Goal: Task Accomplishment & Management: Manage account settings

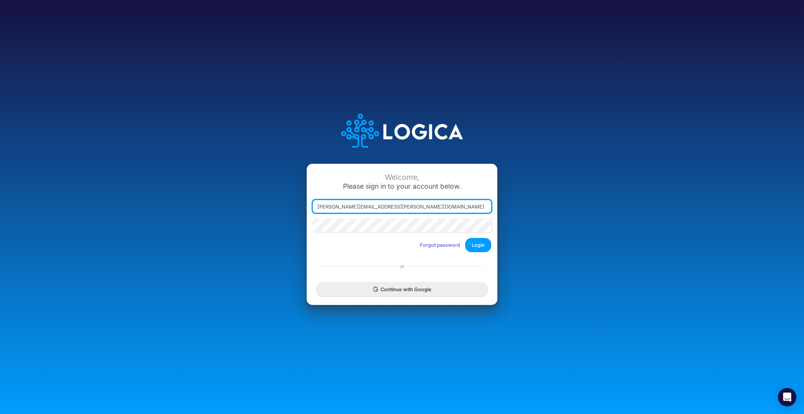
click at [313, 213] on div at bounding box center [313, 213] width 0 height 0
type input "[PERSON_NAME][EMAIL_ADDRESS][PERSON_NAME][DOMAIN_NAME]"
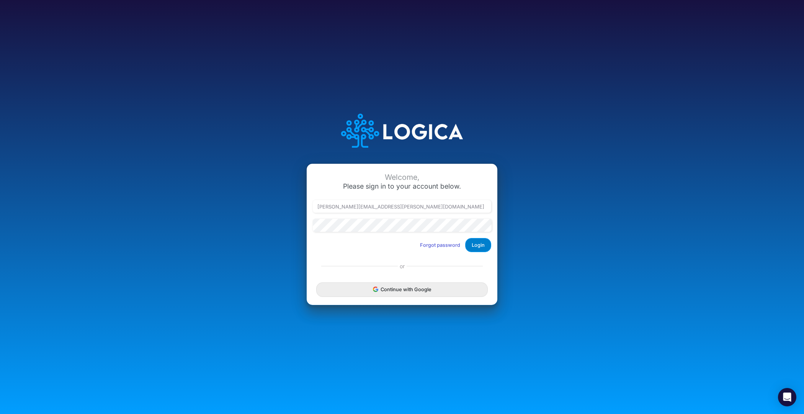
click at [483, 245] on button "Login" at bounding box center [478, 245] width 26 height 14
